Goal: Communication & Community: Participate in discussion

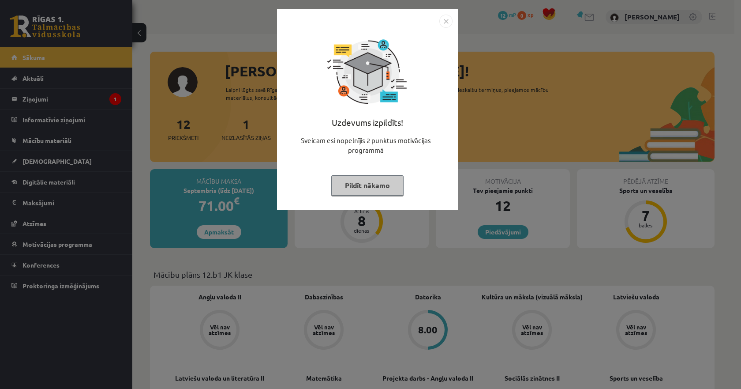
click at [443, 25] on img "Close" at bounding box center [446, 21] width 13 height 13
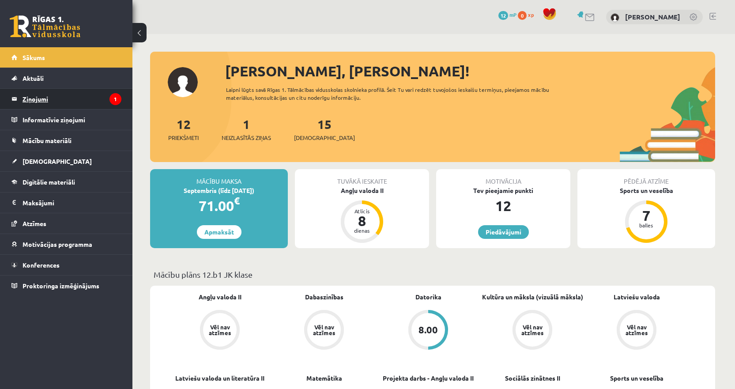
click at [63, 99] on legend "Ziņojumi 1" at bounding box center [72, 99] width 99 height 20
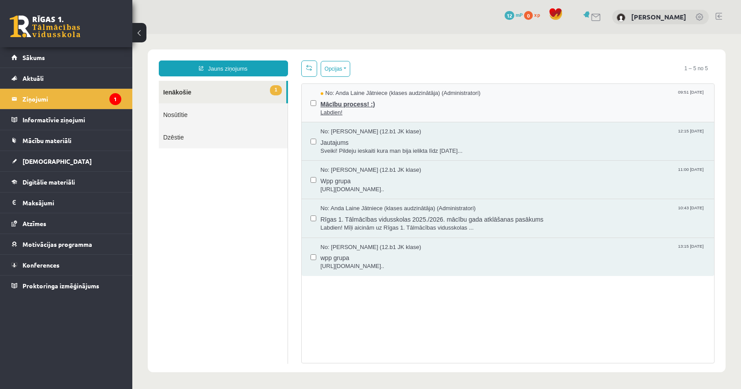
click at [368, 107] on span "Mācību process! :)" at bounding box center [513, 103] width 385 height 11
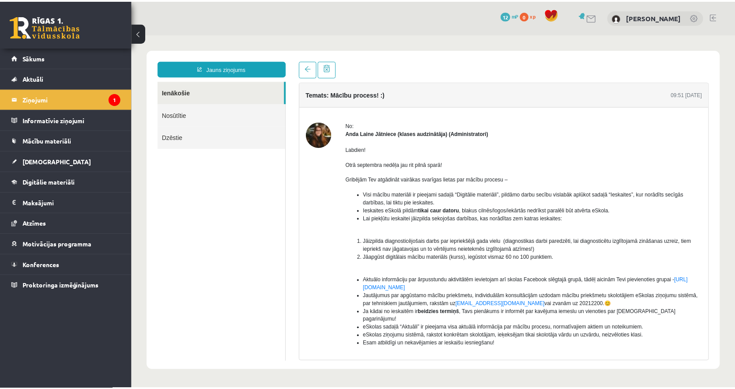
scroll to position [69, 0]
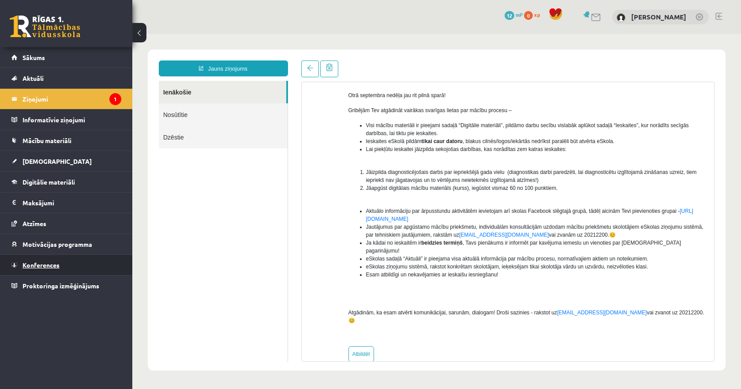
click at [52, 262] on span "Konferences" at bounding box center [41, 265] width 37 height 8
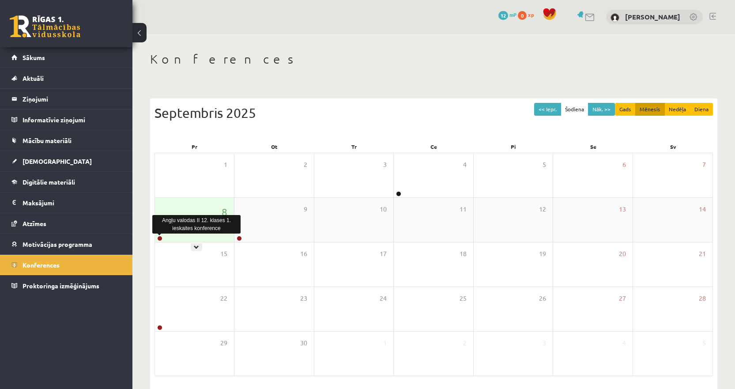
click at [159, 238] on link at bounding box center [159, 238] width 5 height 5
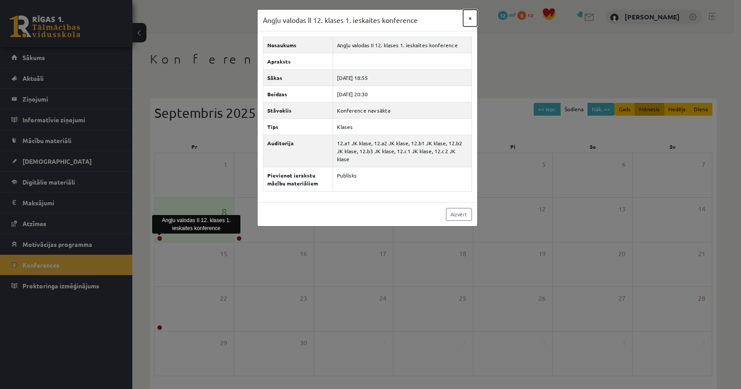
click at [469, 16] on button "×" at bounding box center [470, 18] width 14 height 17
